Goal: Task Accomplishment & Management: Manage account settings

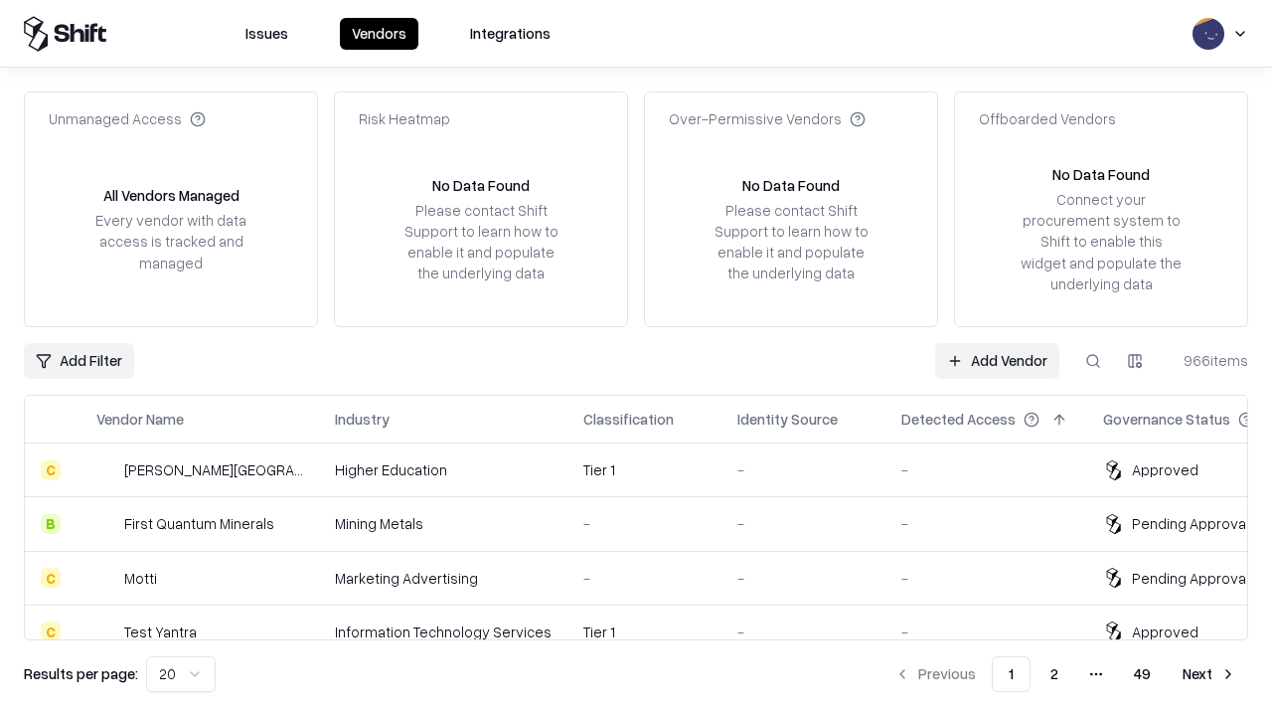
click at [997, 360] on link "Add Vendor" at bounding box center [997, 361] width 124 height 36
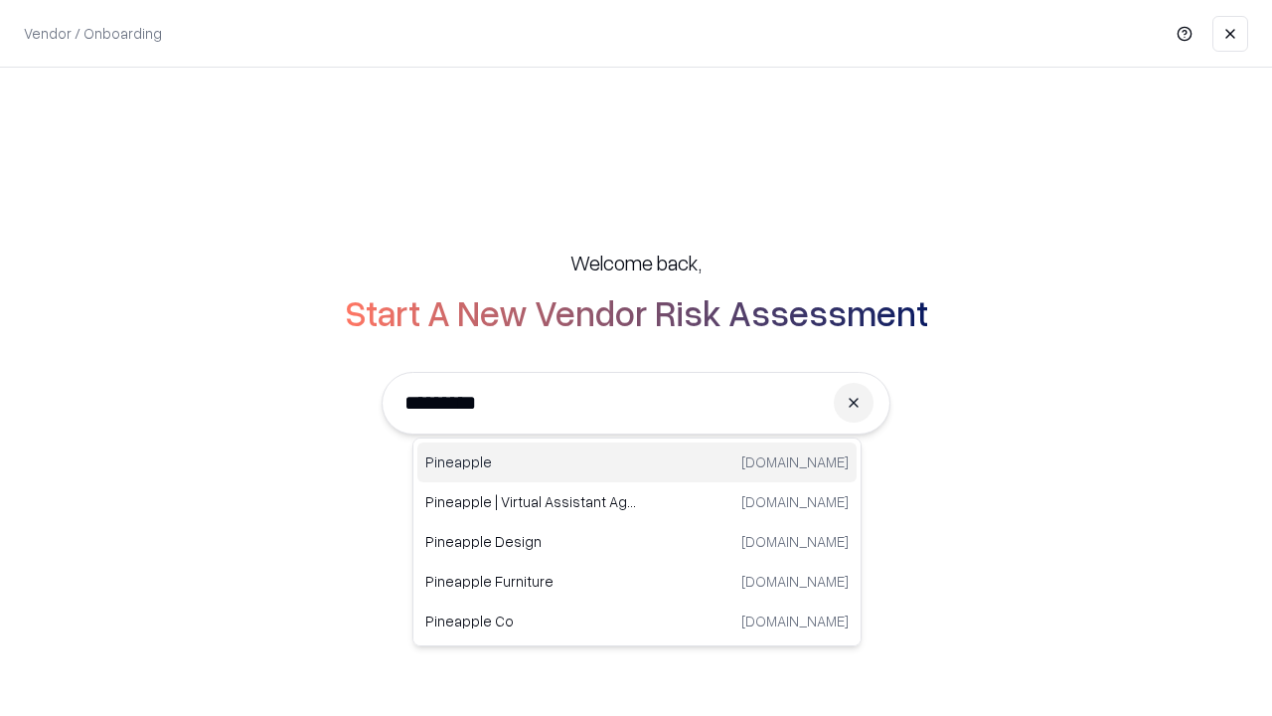
click at [637, 462] on div "Pineapple [DOMAIN_NAME]" at bounding box center [636, 462] width 439 height 40
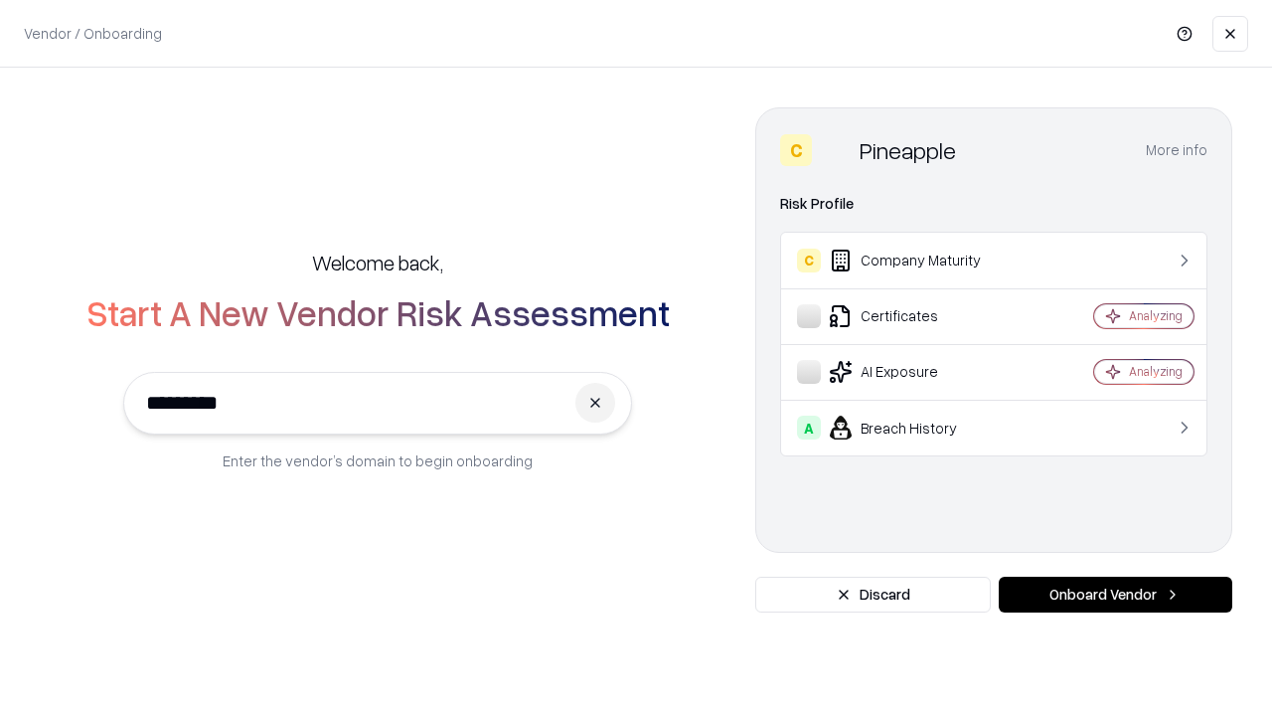
type input "*********"
click at [1115, 594] on button "Onboard Vendor" at bounding box center [1116, 594] width 234 height 36
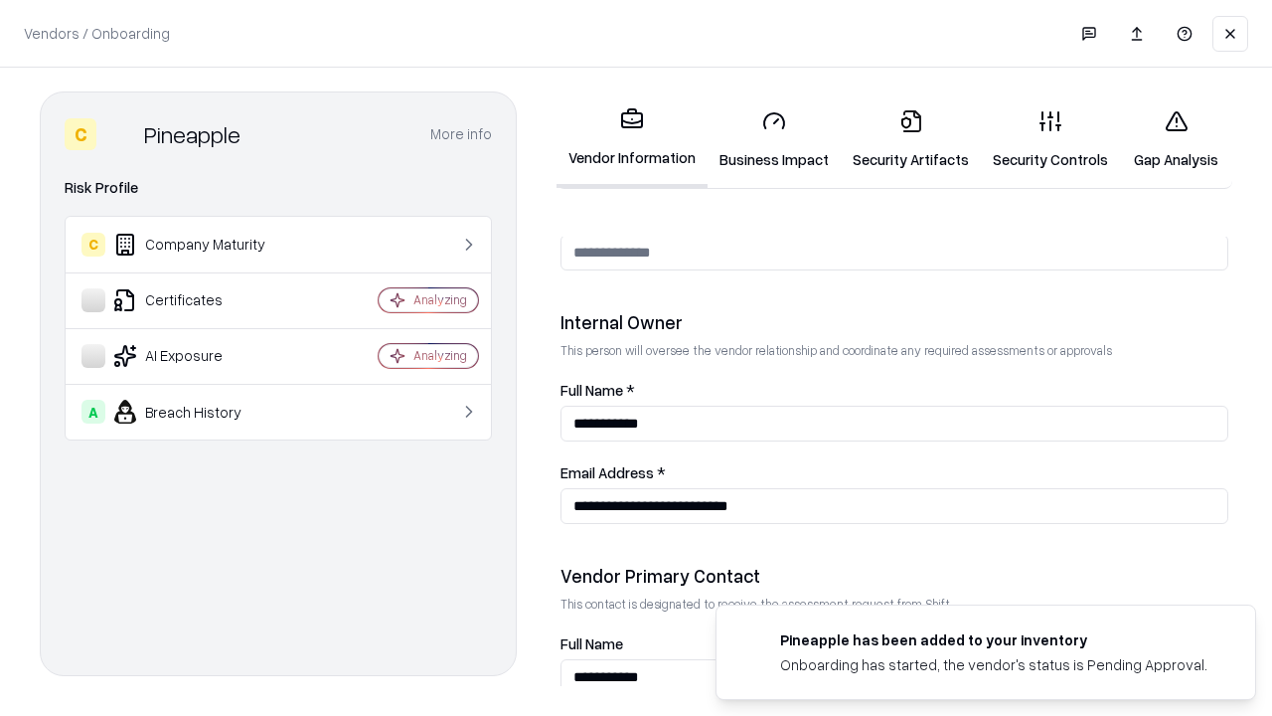
scroll to position [1030, 0]
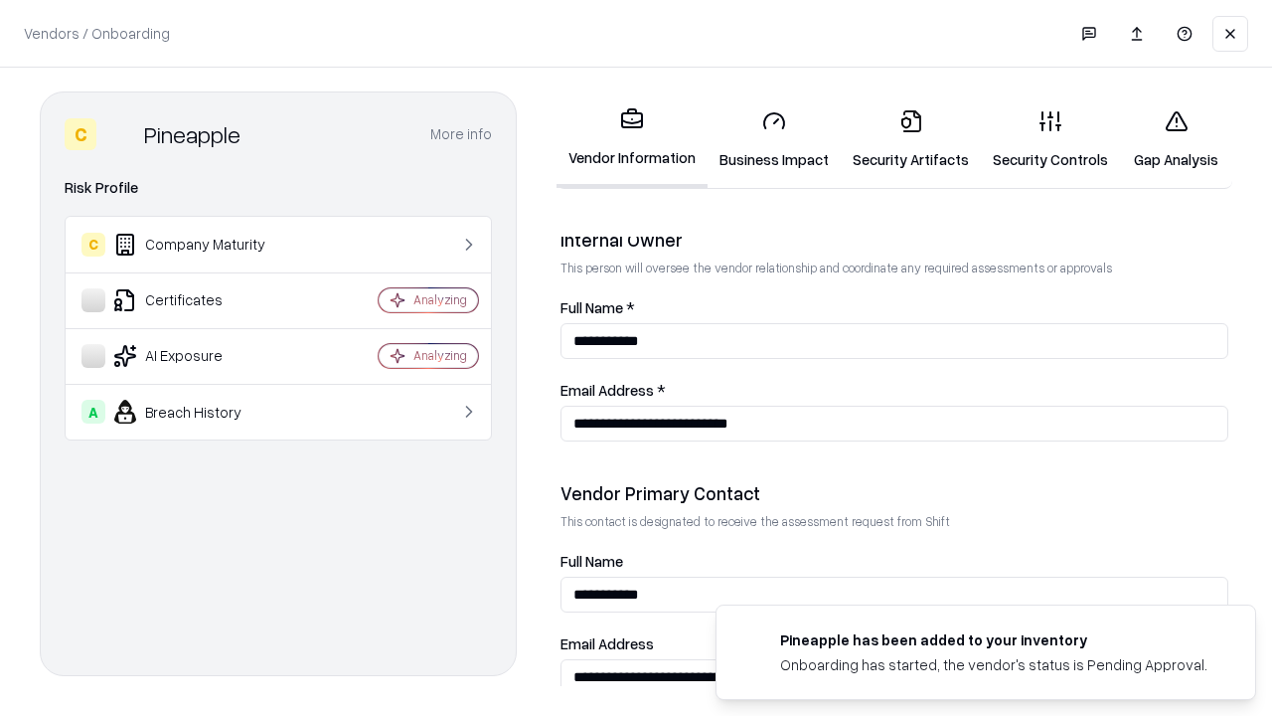
click at [774, 139] on link "Business Impact" at bounding box center [774, 139] width 133 height 92
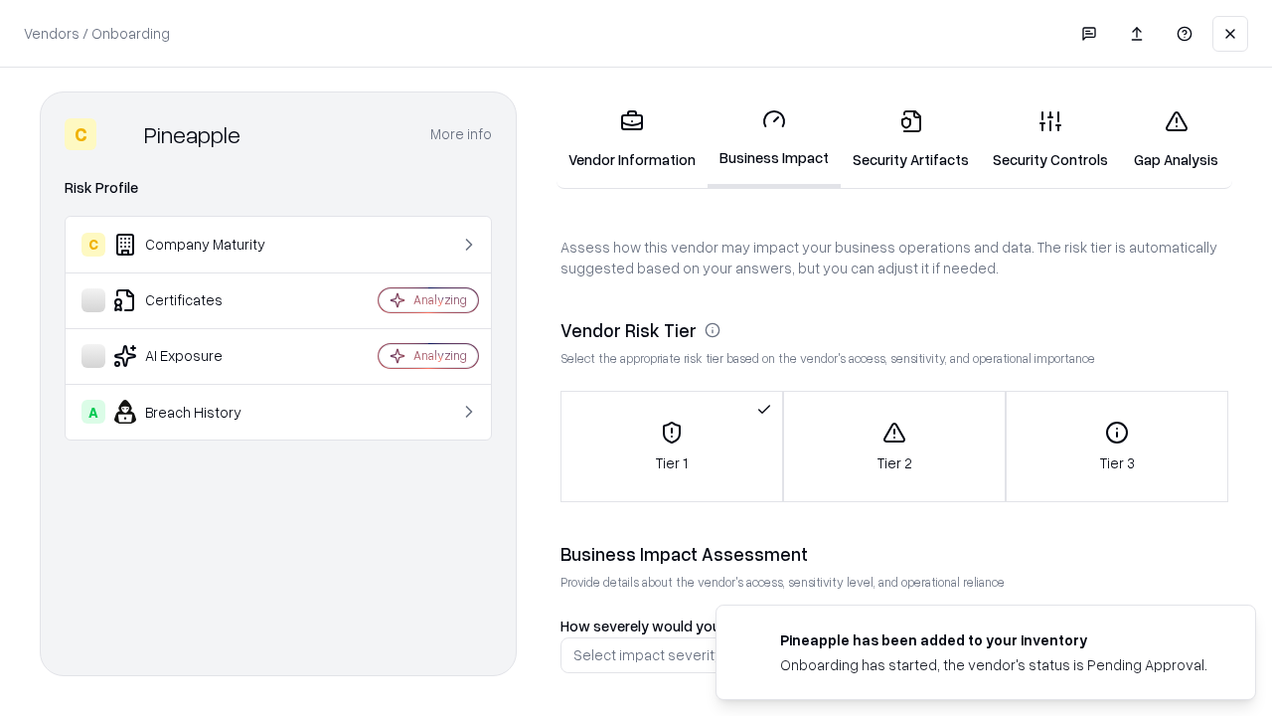
click at [910, 139] on link "Security Artifacts" at bounding box center [911, 139] width 140 height 92
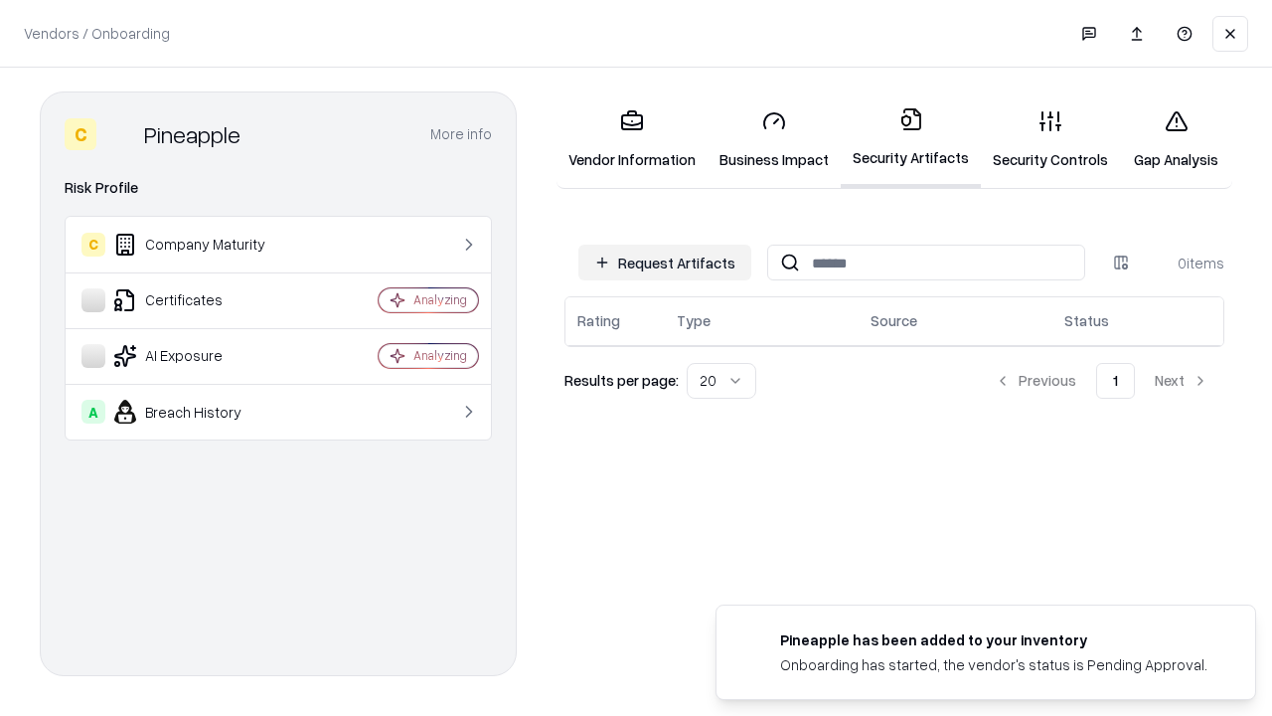
click at [665, 262] on button "Request Artifacts" at bounding box center [664, 262] width 173 height 36
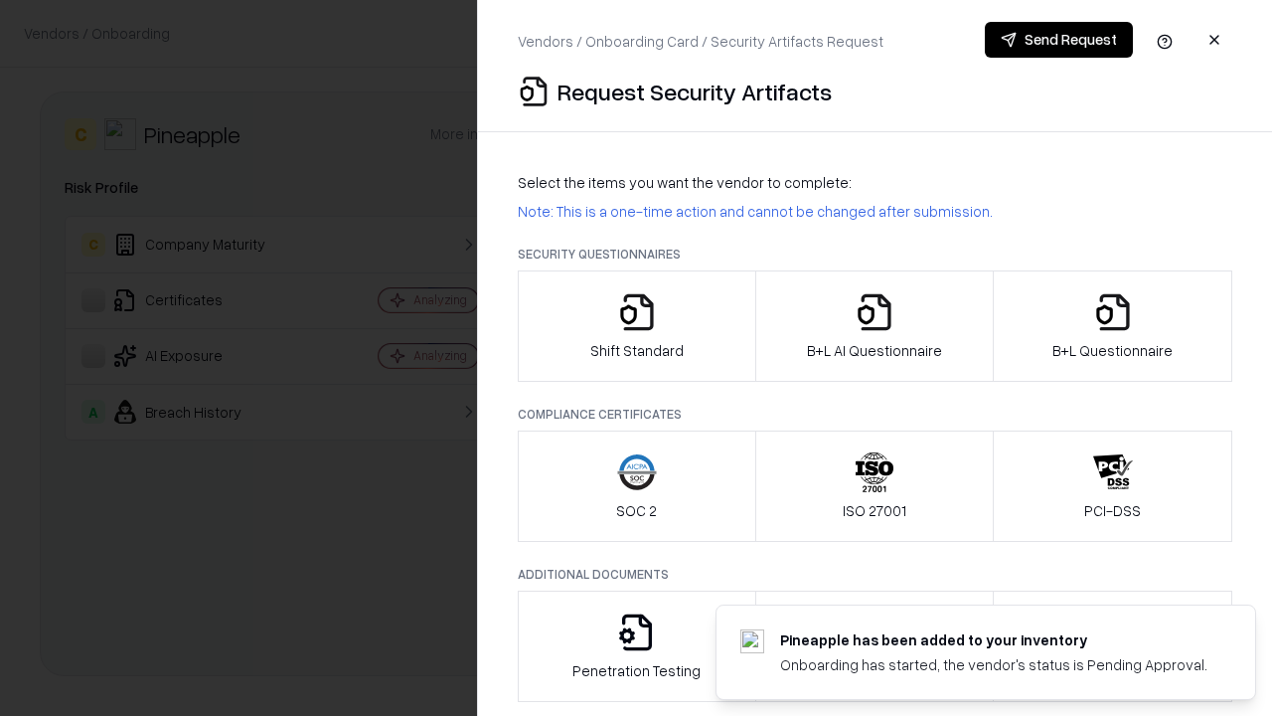
click at [636, 326] on icon "button" at bounding box center [637, 312] width 40 height 40
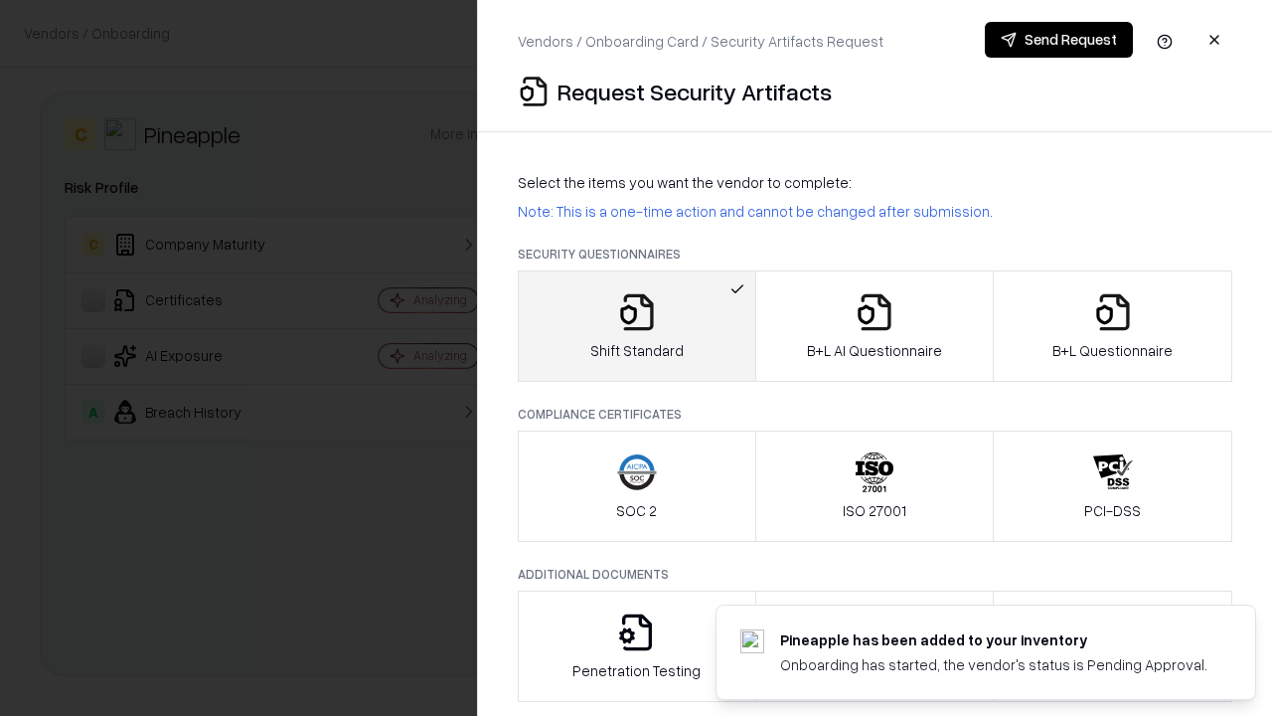
click at [1058, 40] on button "Send Request" at bounding box center [1059, 40] width 148 height 36
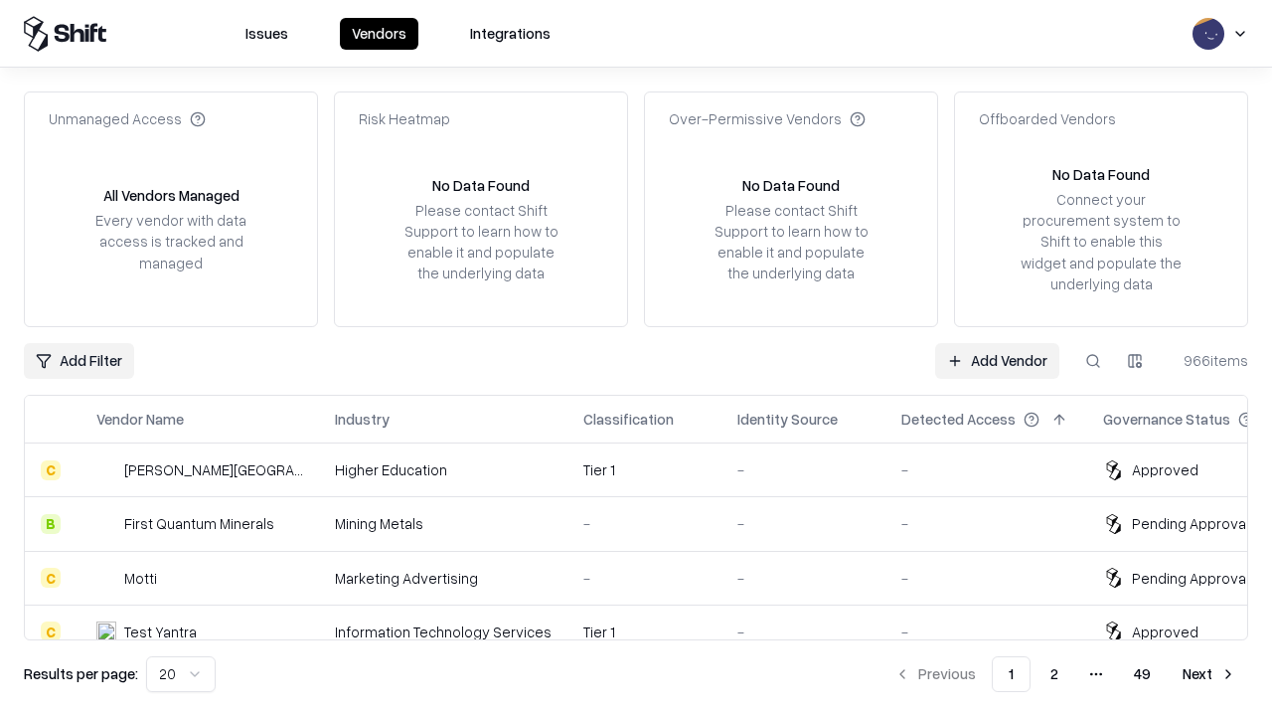
click at [1093, 360] on button at bounding box center [1093, 361] width 36 height 36
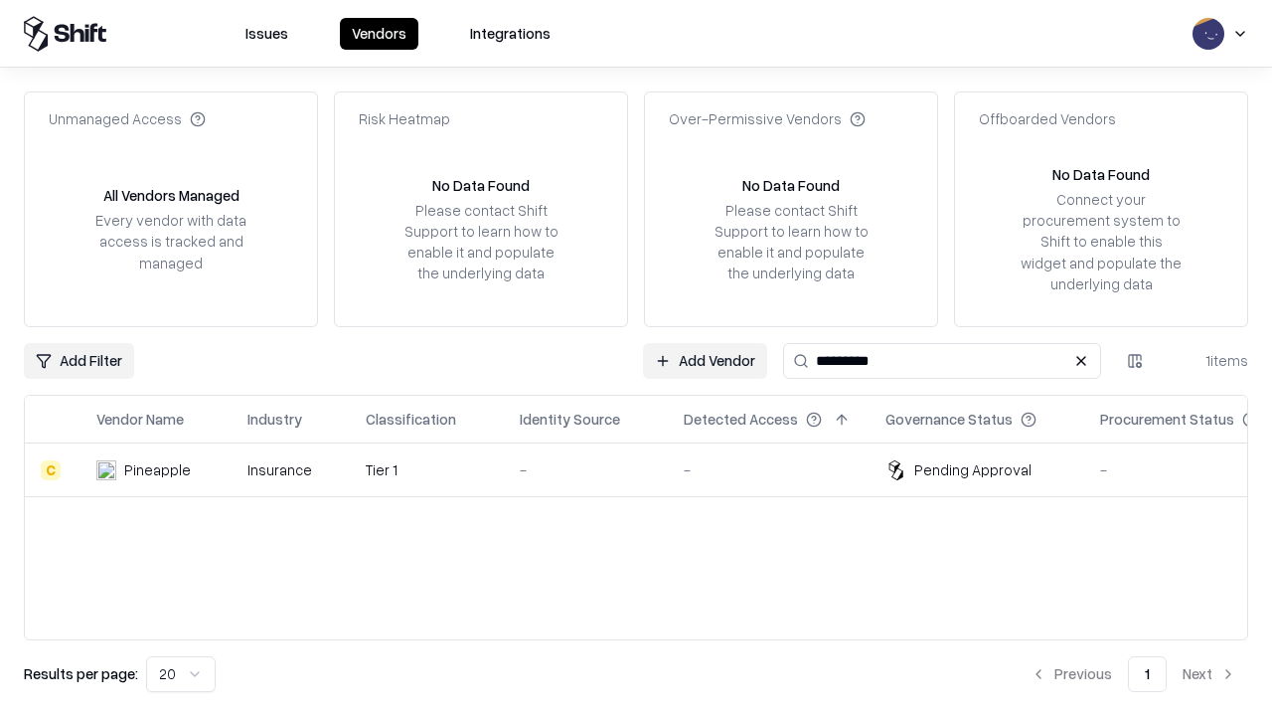
type input "*********"
click at [648, 469] on div "-" at bounding box center [586, 469] width 132 height 21
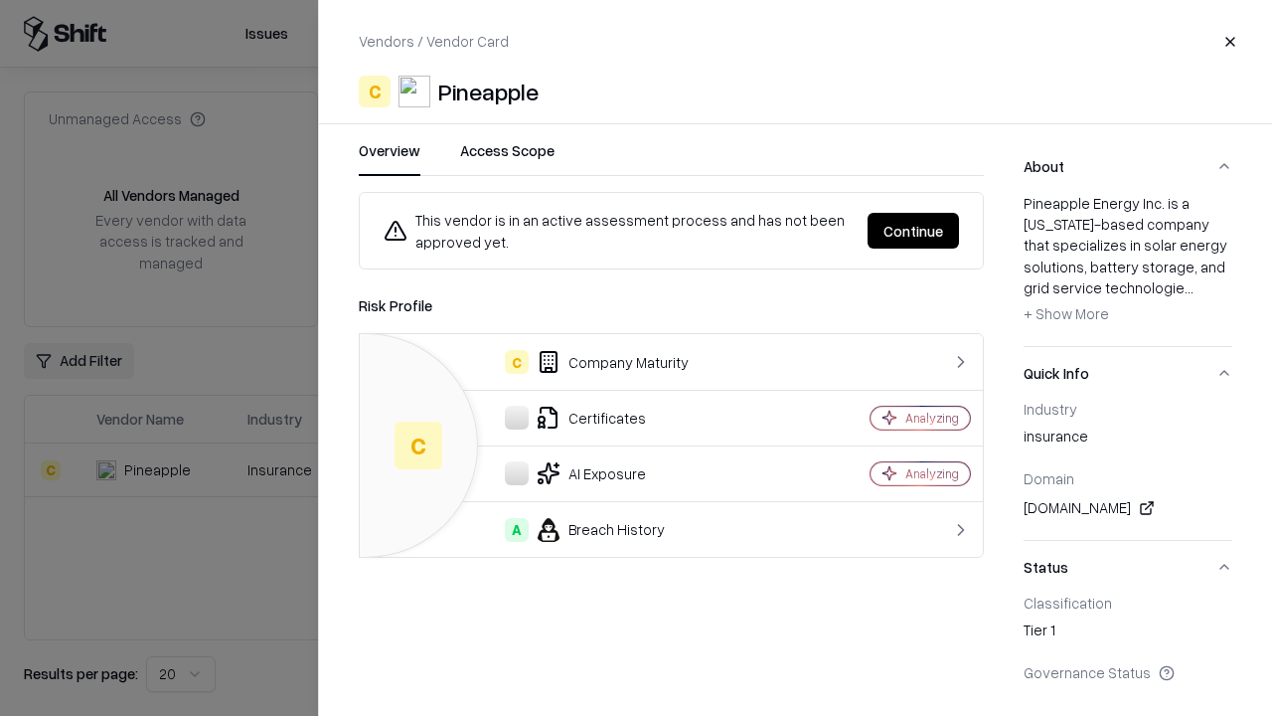
click at [913, 231] on button "Continue" at bounding box center [913, 231] width 91 height 36
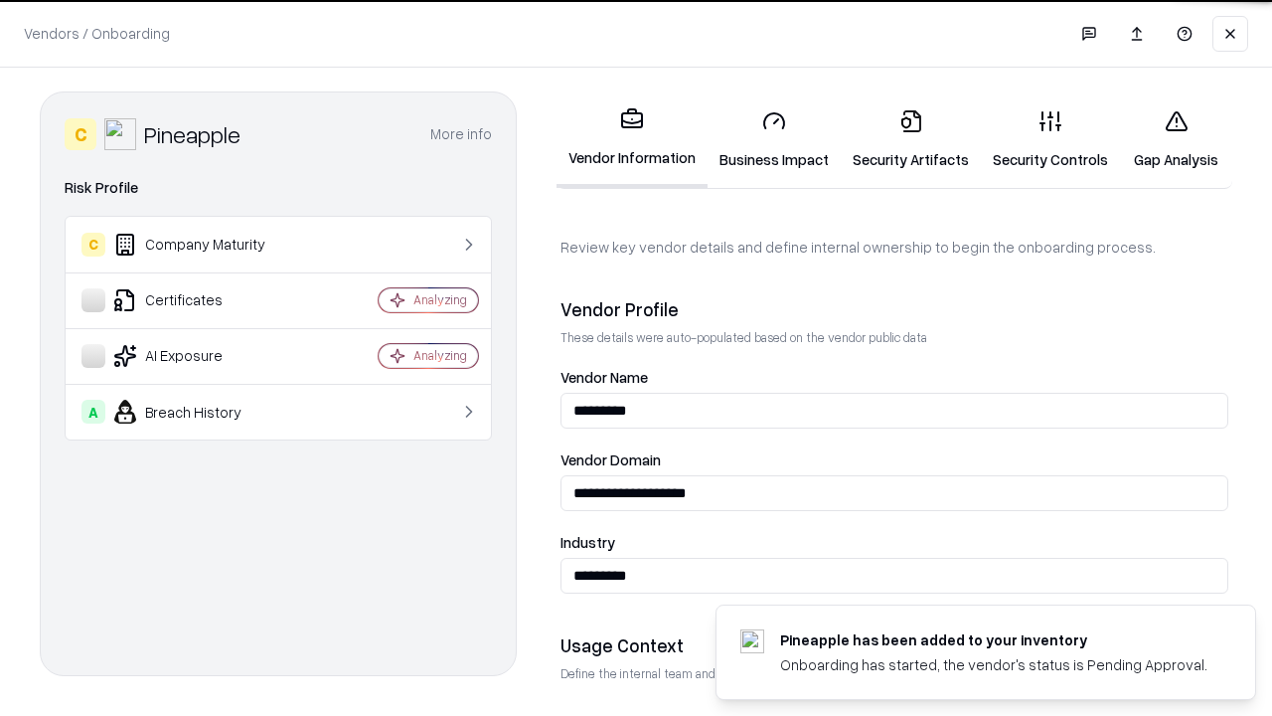
click at [910, 139] on link "Security Artifacts" at bounding box center [911, 139] width 140 height 92
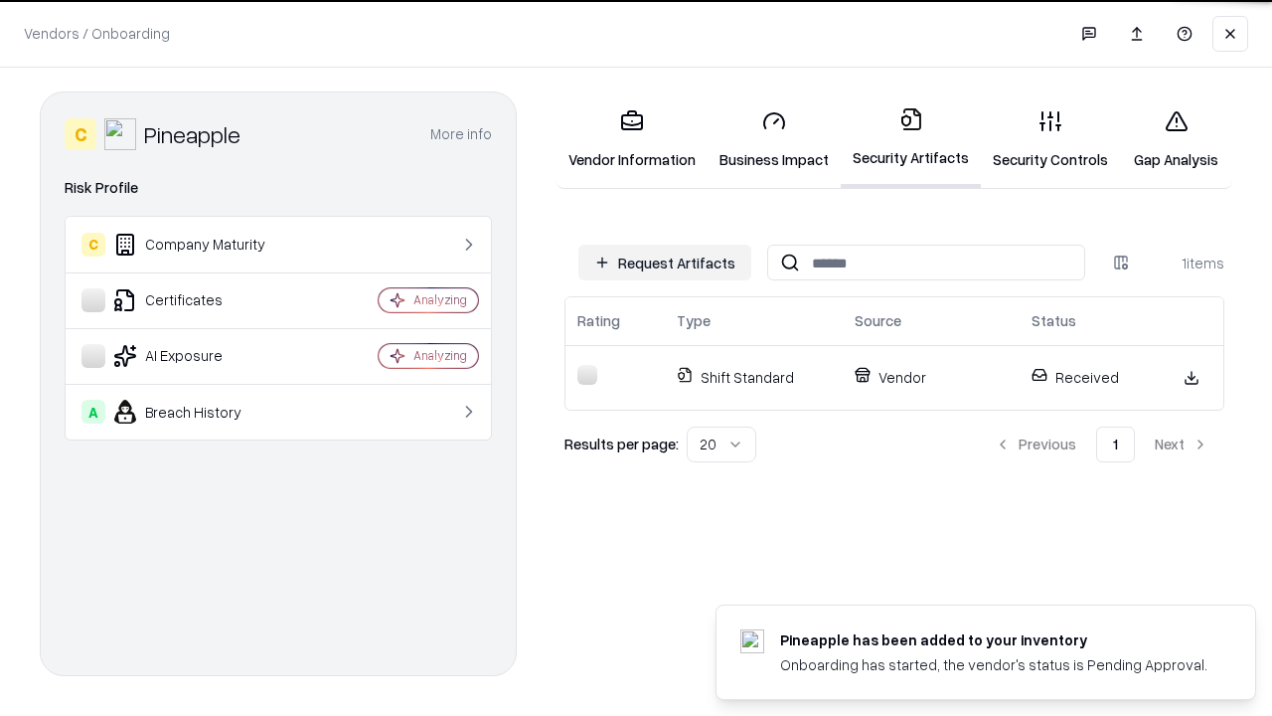
click at [1176, 139] on link "Gap Analysis" at bounding box center [1176, 139] width 112 height 92
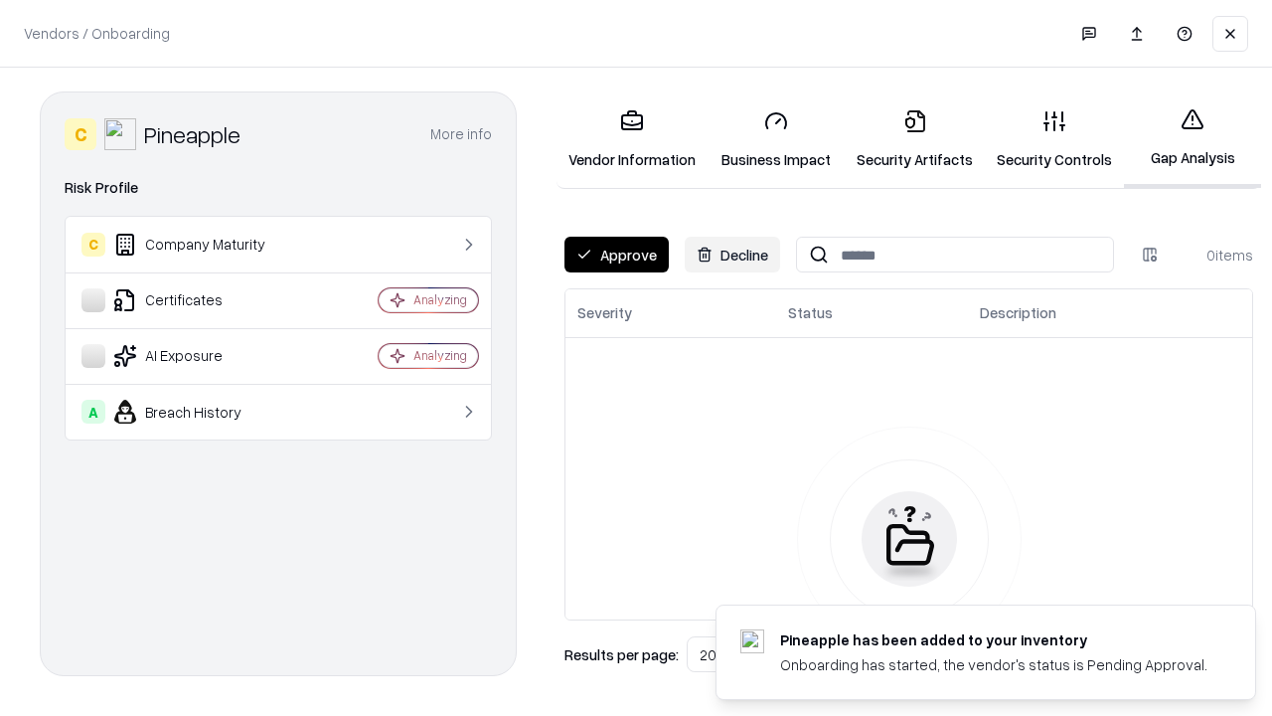
click at [616, 254] on button "Approve" at bounding box center [616, 255] width 104 height 36
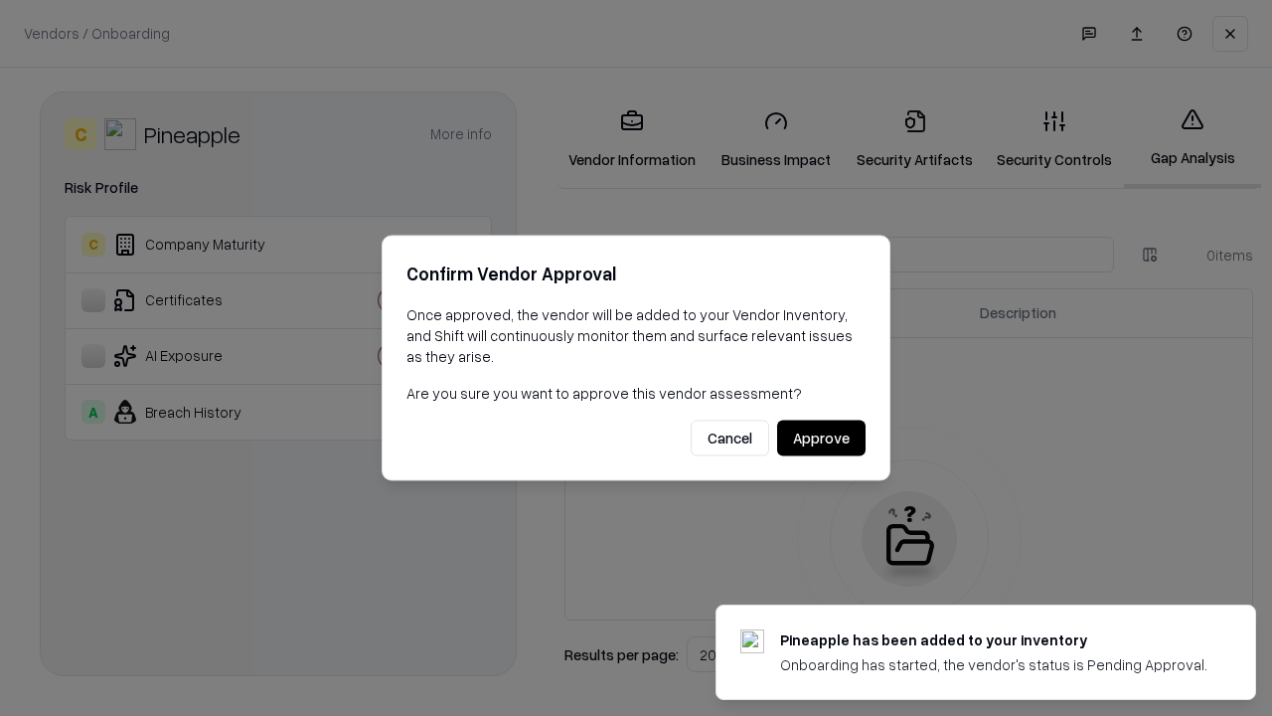
click at [821, 437] on button "Approve" at bounding box center [821, 438] width 88 height 36
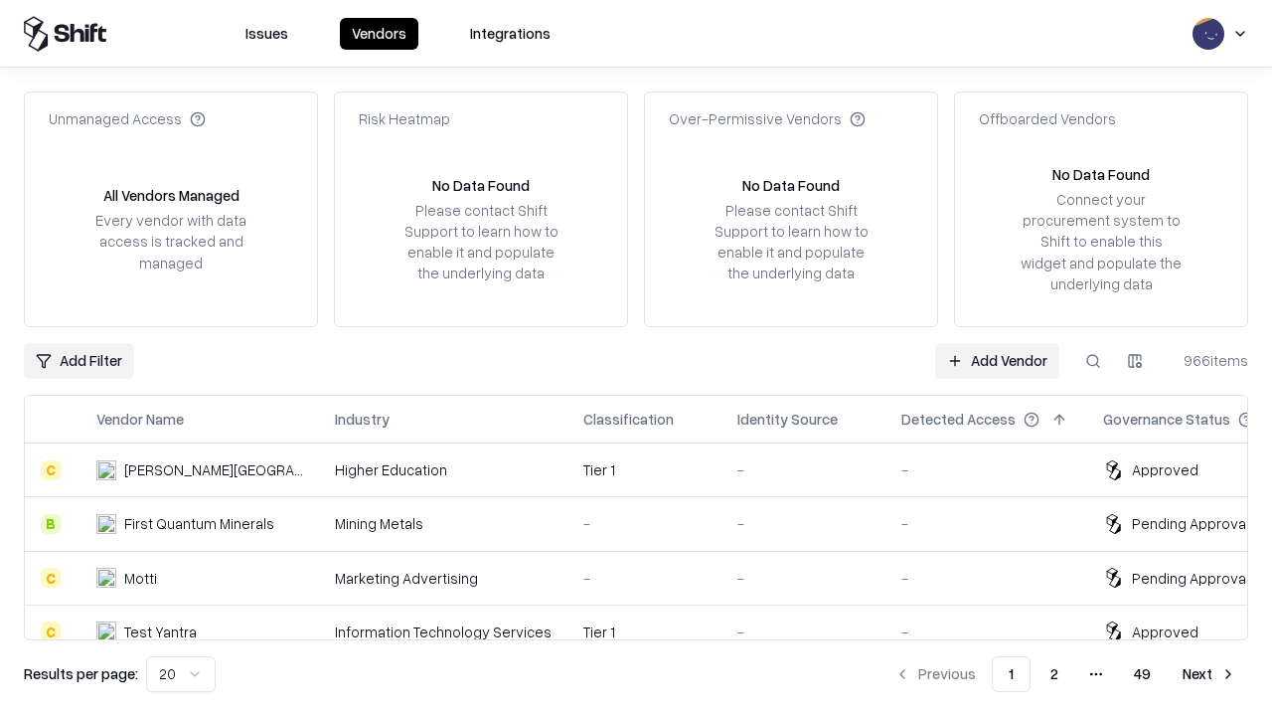
type input "*********"
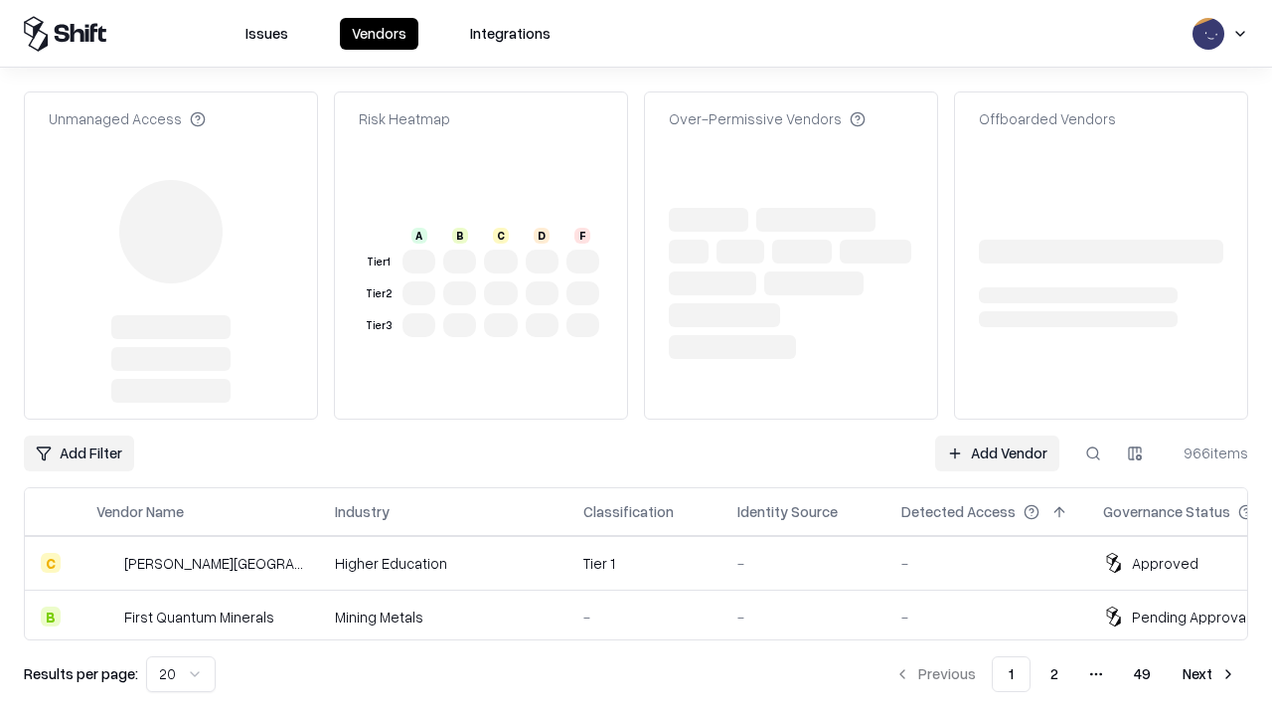
click at [997, 435] on link "Add Vendor" at bounding box center [997, 453] width 124 height 36
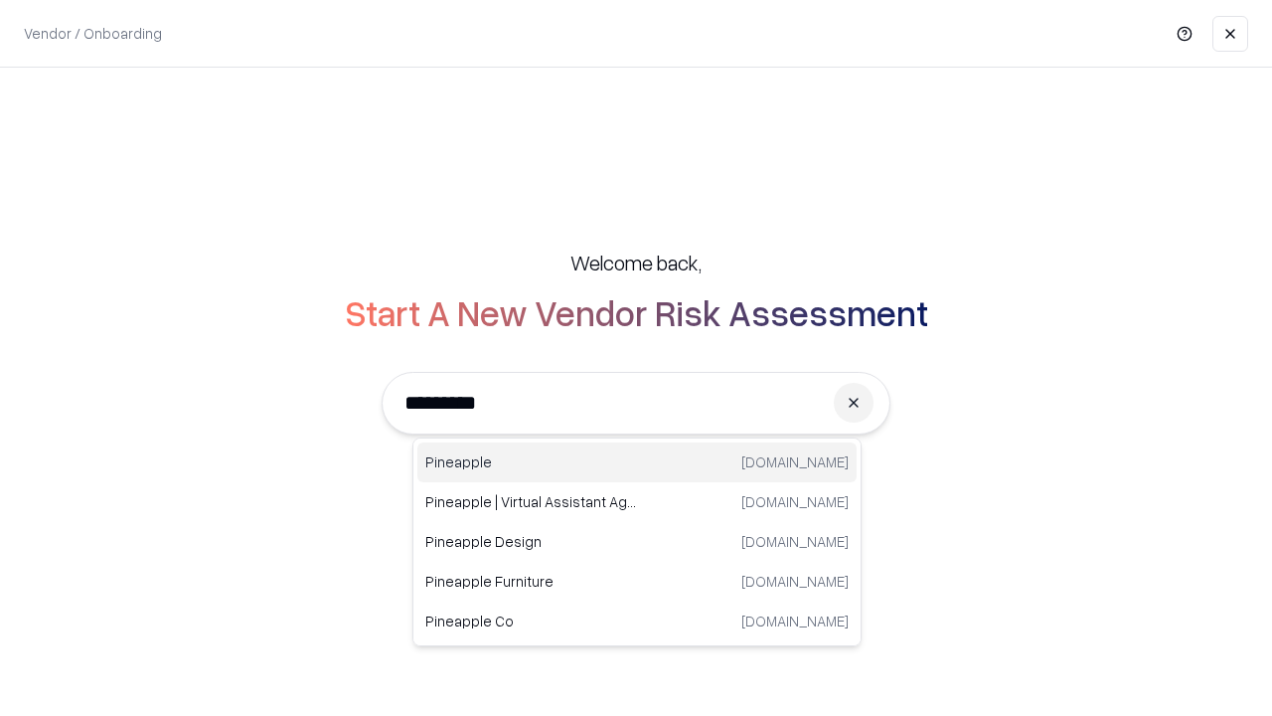
click at [637, 462] on div "Pineapple pineappleenergy.com" at bounding box center [636, 462] width 439 height 40
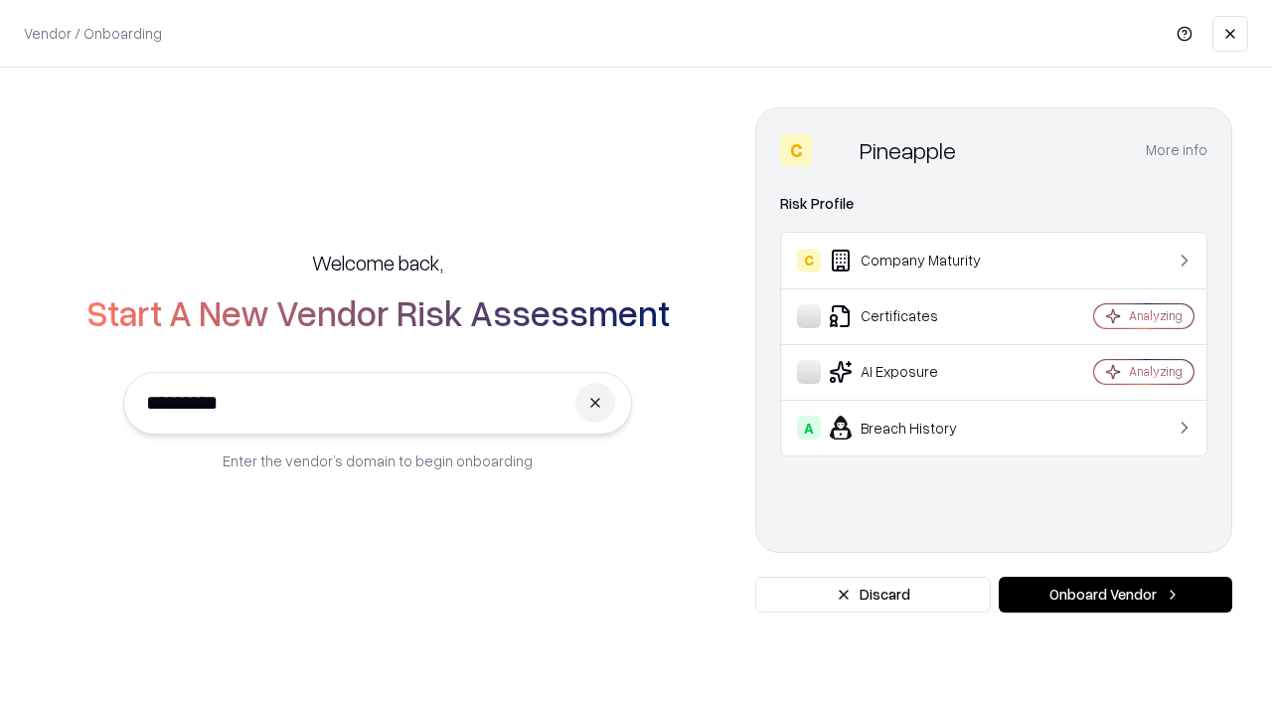
type input "*********"
click at [1115, 594] on button "Onboard Vendor" at bounding box center [1116, 594] width 234 height 36
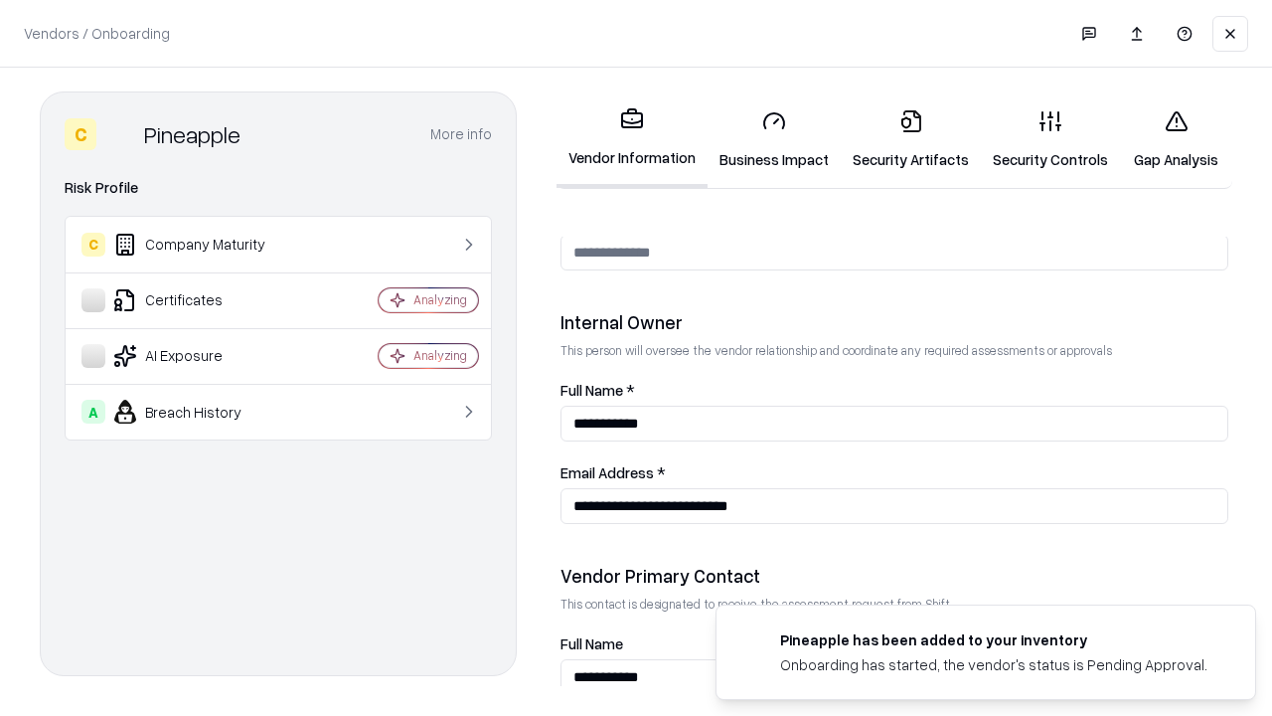
scroll to position [1030, 0]
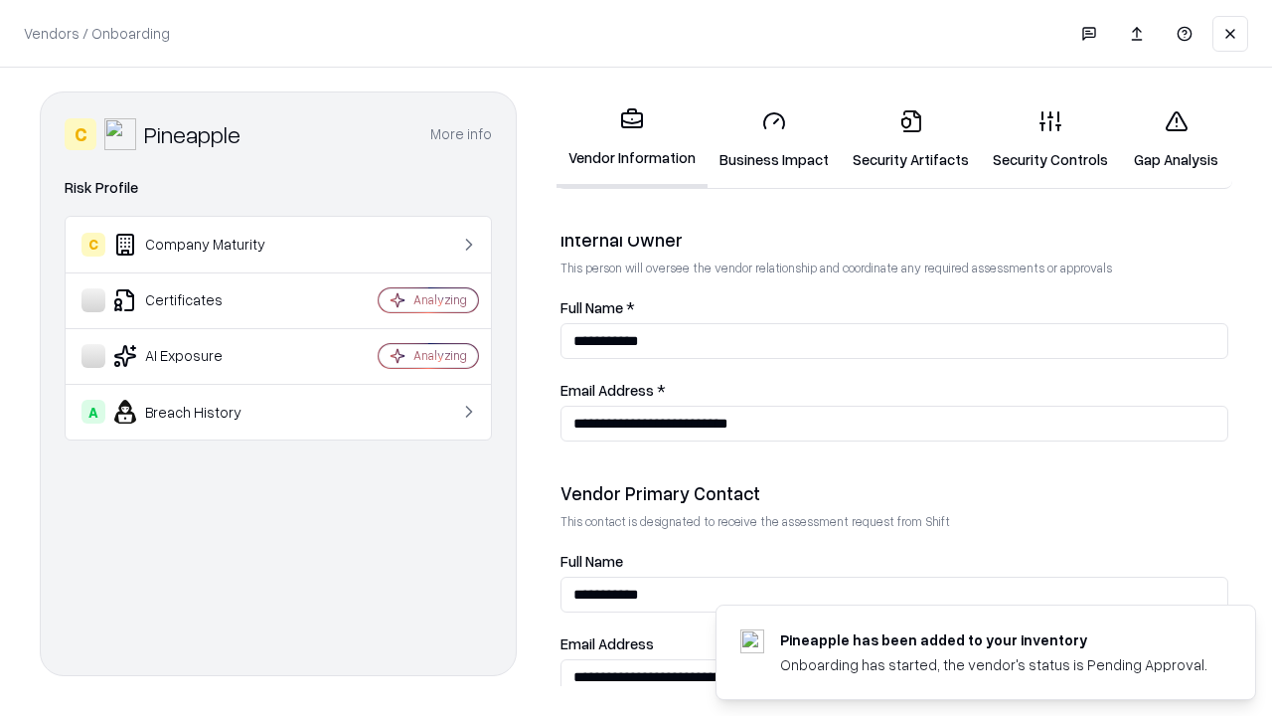
click at [1176, 139] on link "Gap Analysis" at bounding box center [1176, 139] width 112 height 92
